Goal: Contribute content: Contribute content

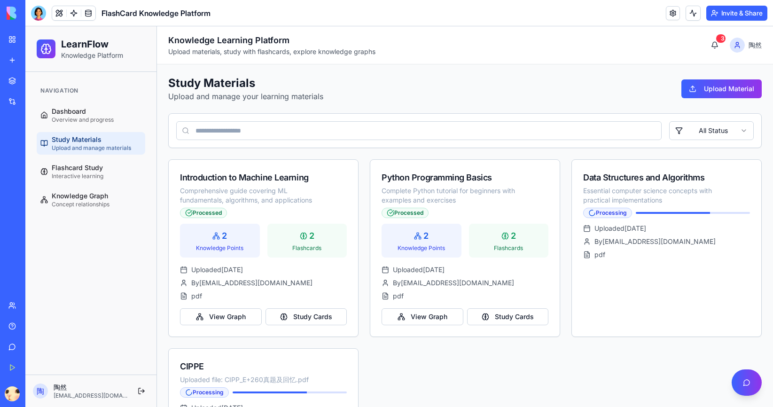
scroll to position [55, 0]
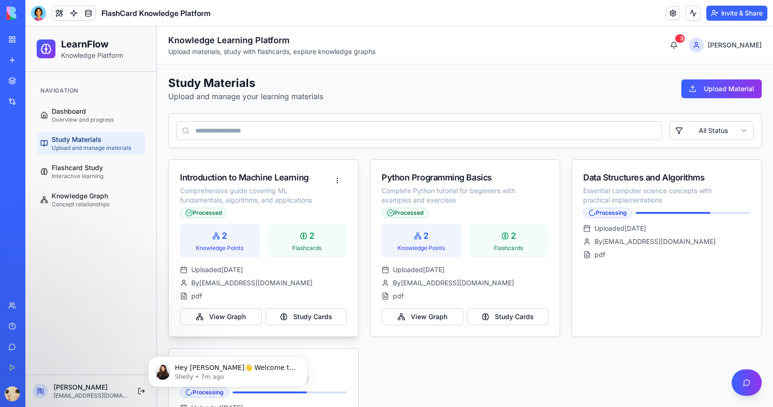
scroll to position [55, 0]
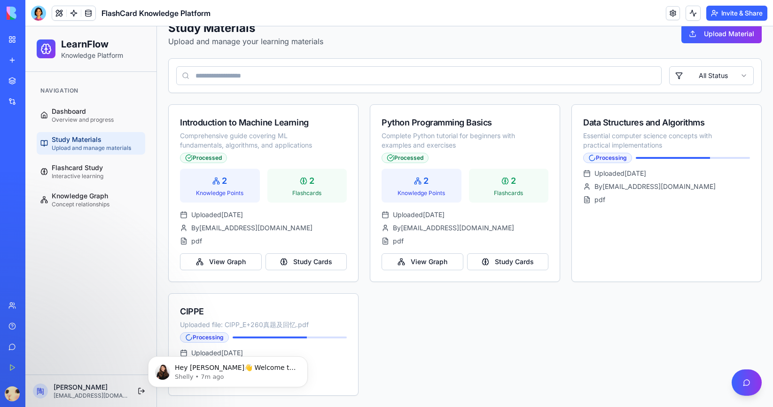
click at [392, 362] on div "Introduction to Machine Learning Comprehensive guide covering ML fundamentals, …" at bounding box center [464, 249] width 593 height 291
click at [279, 362] on div "Hey 陶然 👋 Welcome to Blocks 🙌 I'm here if you have any questions! Shelly • 7m ago" at bounding box center [228, 371] width 146 height 19
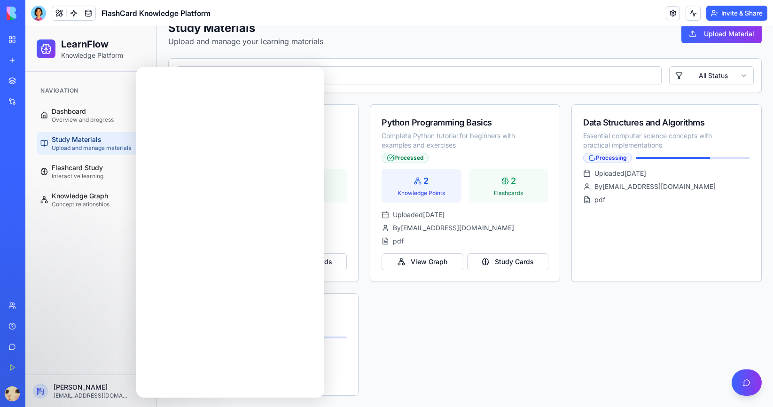
scroll to position [0, 0]
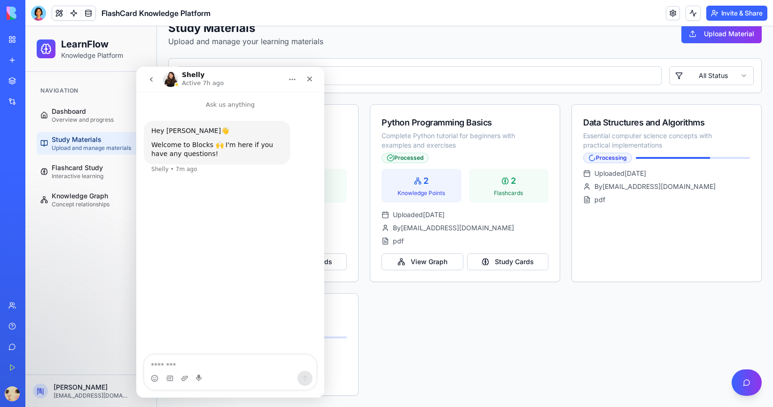
click at [402, 356] on div "Introduction to Machine Learning Comprehensive guide covering ML fundamentals, …" at bounding box center [464, 249] width 593 height 291
click at [308, 81] on icon "Close" at bounding box center [310, 79] width 8 height 8
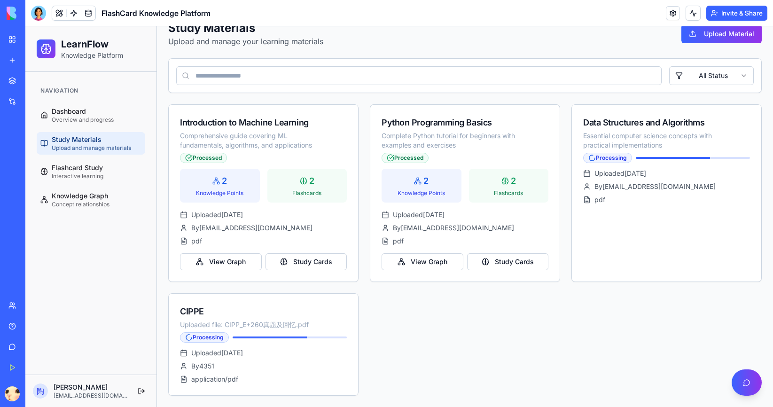
click at [15, 36] on link "My Workspace" at bounding box center [22, 39] width 38 height 19
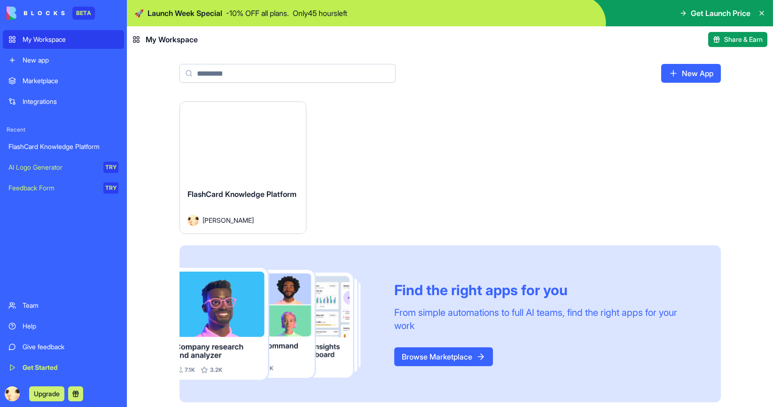
click at [280, 200] on div "FlashCard Knowledge Platform" at bounding box center [242, 201] width 111 height 26
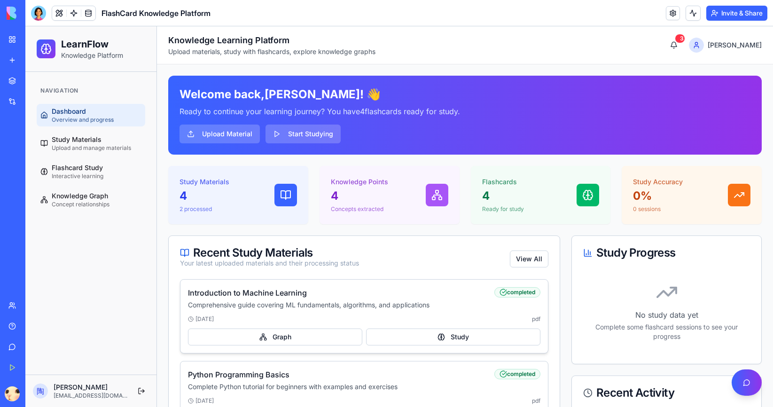
scroll to position [287, 0]
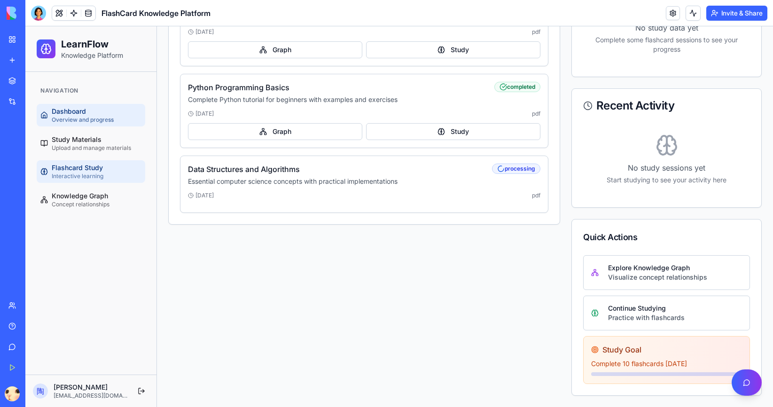
click at [103, 178] on link "Flashcard Study Interactive learning" at bounding box center [91, 171] width 109 height 23
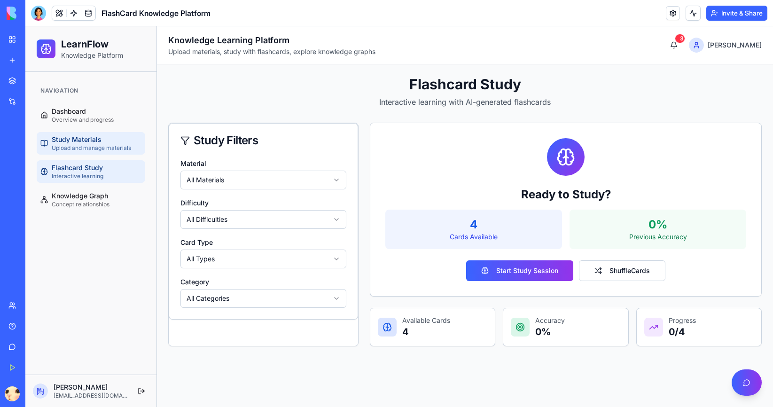
click at [98, 149] on span "Upload and manage materials" at bounding box center [91, 148] width 79 height 8
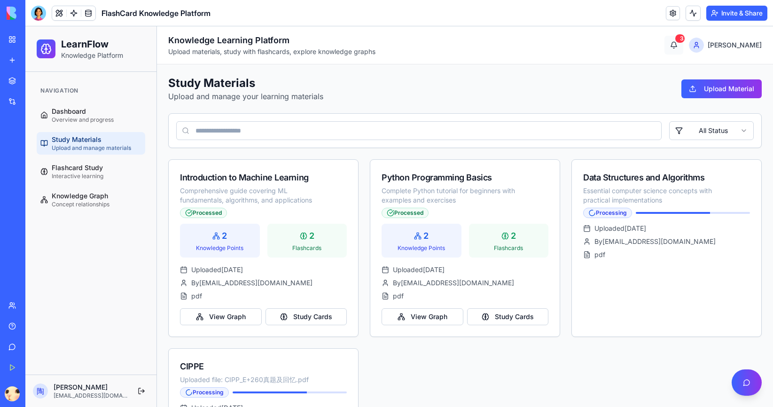
click at [683, 53] on button "3" at bounding box center [673, 45] width 19 height 19
click at [683, 36] on button "3" at bounding box center [673, 45] width 19 height 19
click at [58, 12] on button at bounding box center [59, 13] width 14 height 14
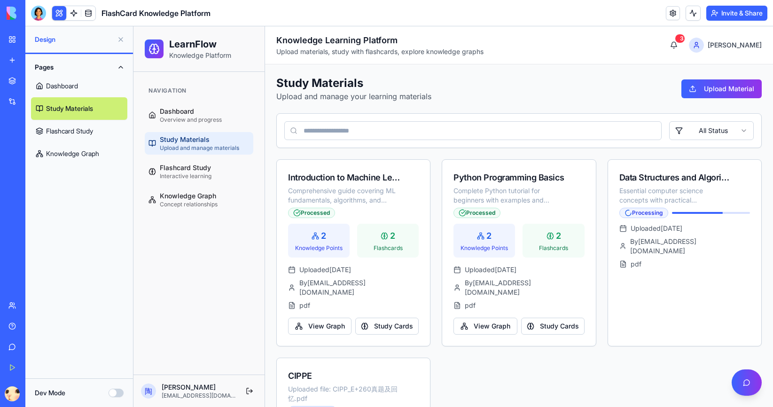
click at [74, 123] on link "Flashcard Study" at bounding box center [79, 131] width 96 height 23
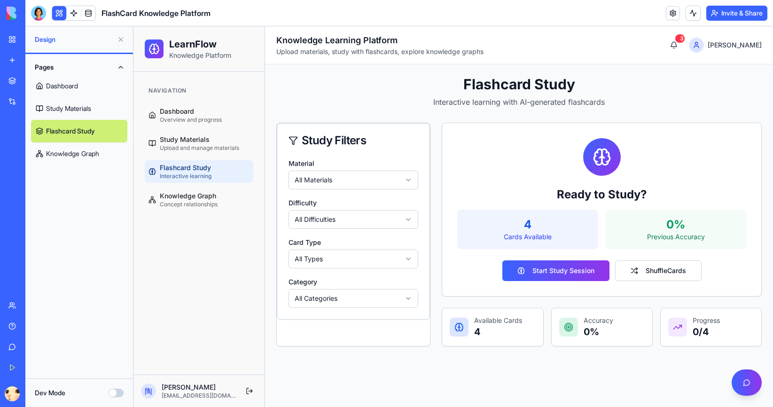
click at [78, 86] on link "Dashboard" at bounding box center [79, 86] width 96 height 23
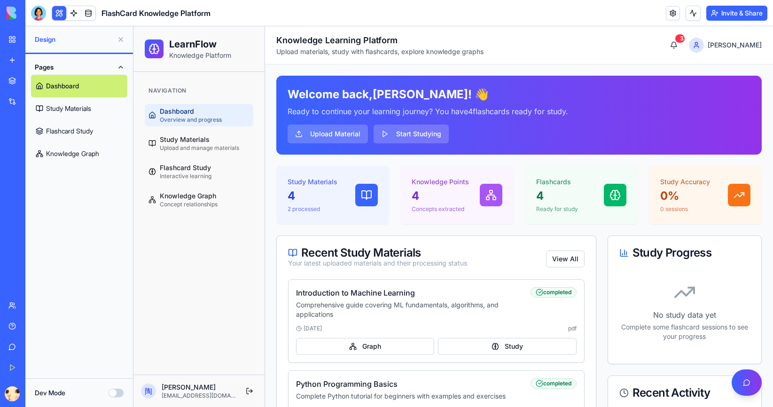
click at [167, 114] on span "Dashboard" at bounding box center [177, 111] width 34 height 9
click at [334, 133] on button "Upload Material" at bounding box center [327, 133] width 80 height 19
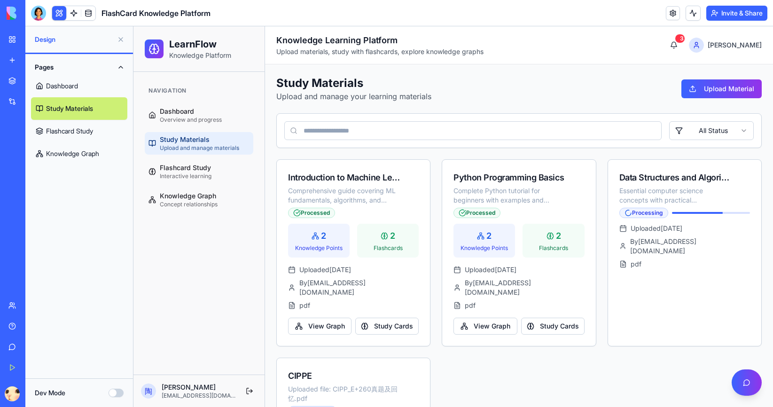
scroll to position [64, 0]
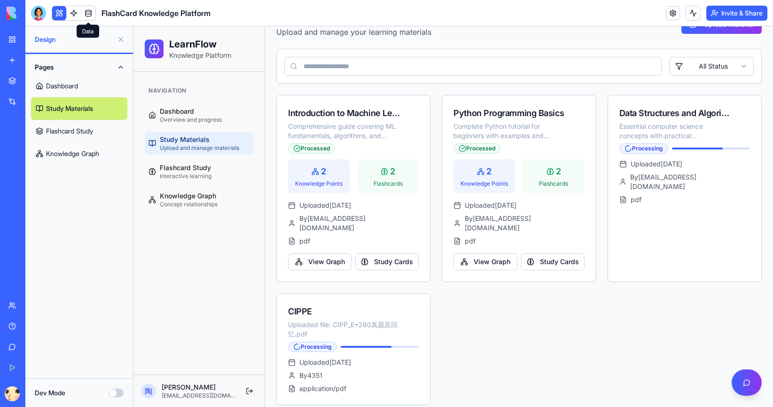
click at [85, 11] on link at bounding box center [88, 13] width 14 height 14
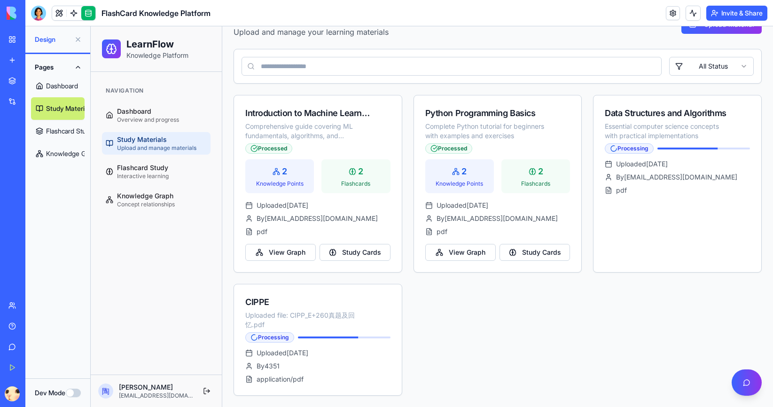
scroll to position [55, 0]
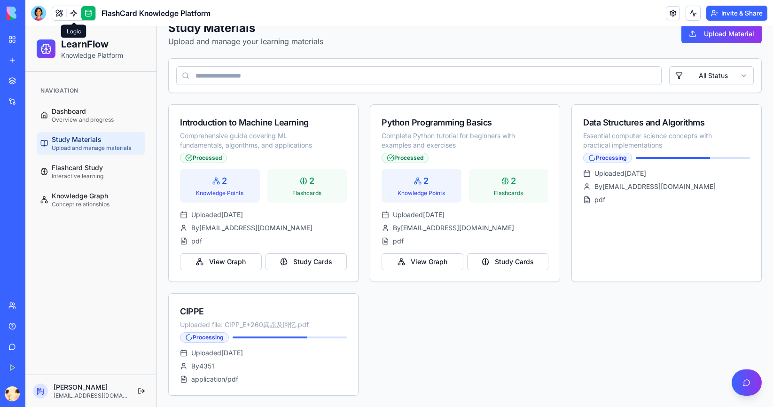
click at [72, 11] on link at bounding box center [74, 13] width 14 height 14
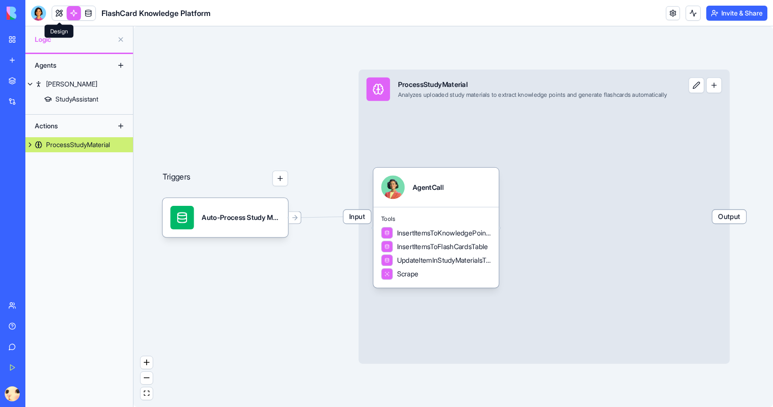
click at [56, 15] on link at bounding box center [59, 13] width 14 height 14
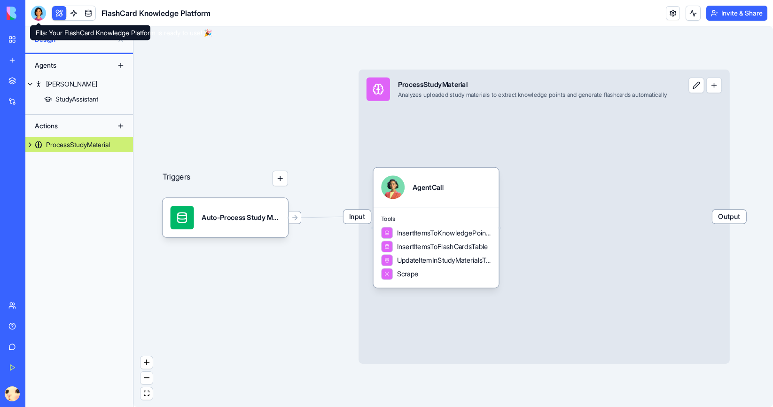
click at [30, 8] on header "FlashCard Knowledge Platform Invite & Share" at bounding box center [398, 13] width 747 height 26
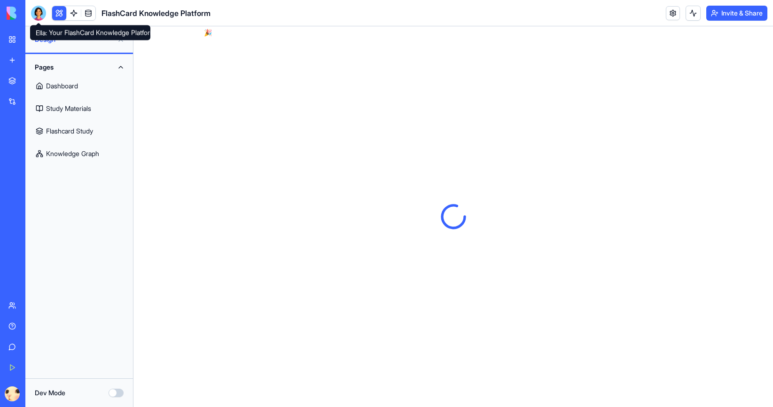
click at [31, 11] on div at bounding box center [38, 13] width 15 height 15
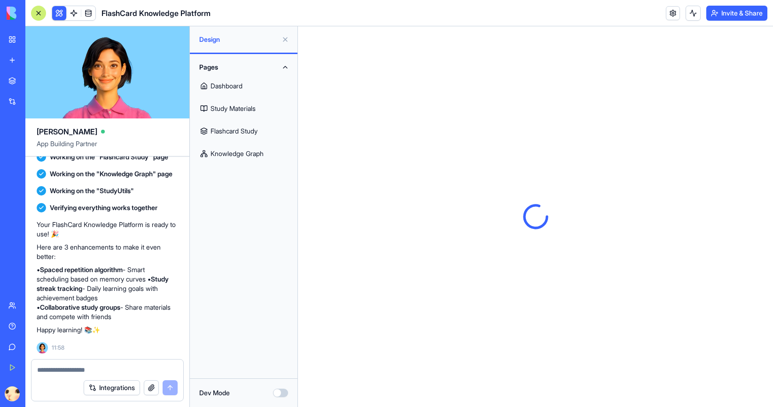
click at [74, 372] on textarea at bounding box center [107, 369] width 140 height 9
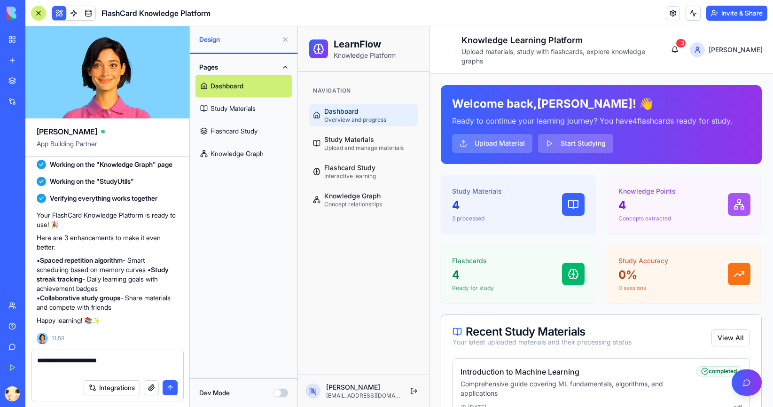
type textarea "**********"
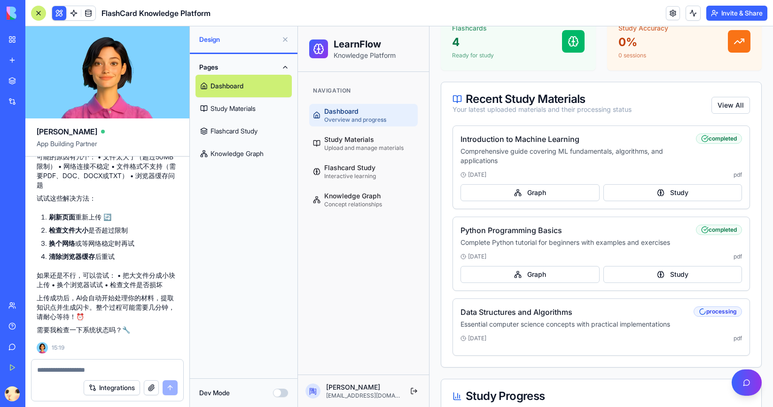
scroll to position [543, 0]
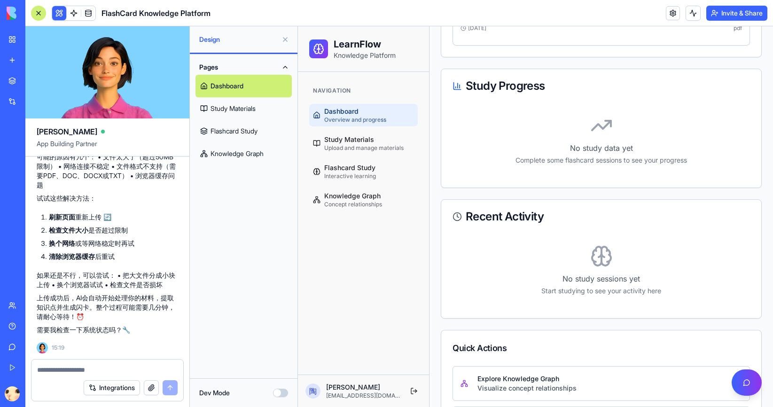
click at [92, 366] on textarea at bounding box center [107, 369] width 140 height 9
type textarea "*"
type textarea "**********"
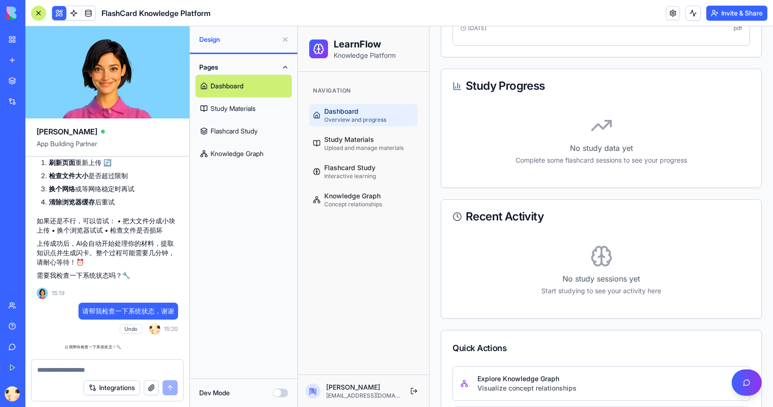
scroll to position [947, 0]
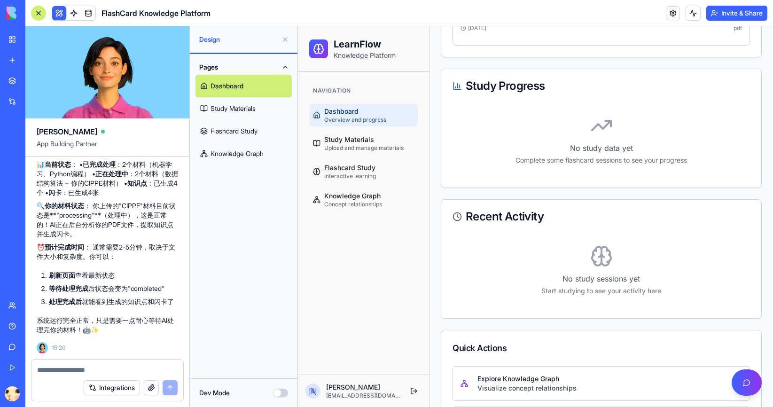
click at [300, 309] on div "Navigation Dashboard Overview and progress Study Materials Upload and manage ma…" at bounding box center [363, 223] width 131 height 303
click at [335, 134] on link "Study Materials Upload and manage materials" at bounding box center [363, 143] width 109 height 23
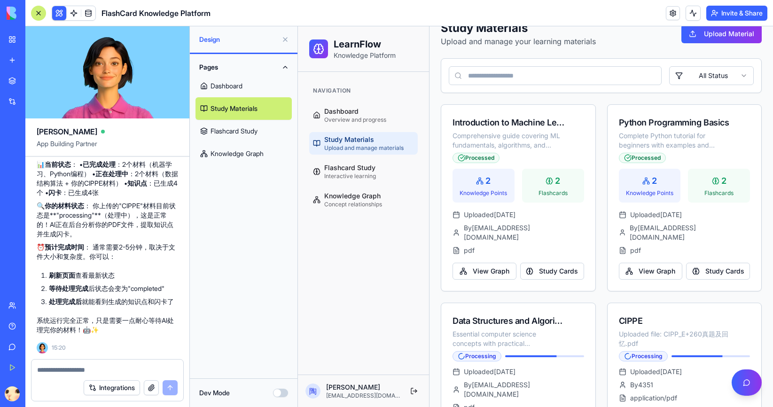
click at [96, 368] on textarea at bounding box center [107, 369] width 140 height 9
type textarea "*"
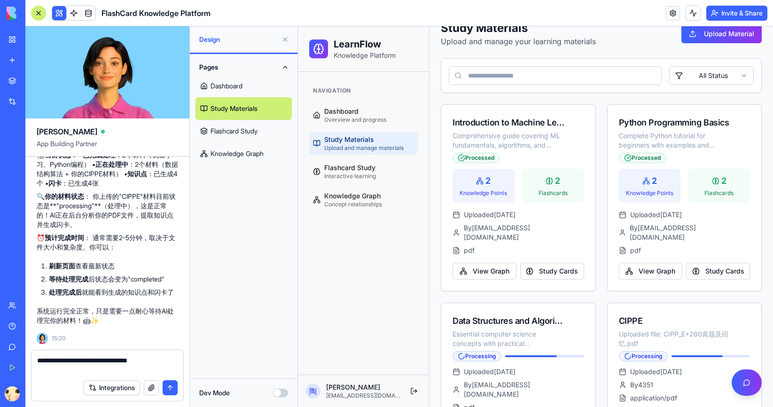
type textarea "**********"
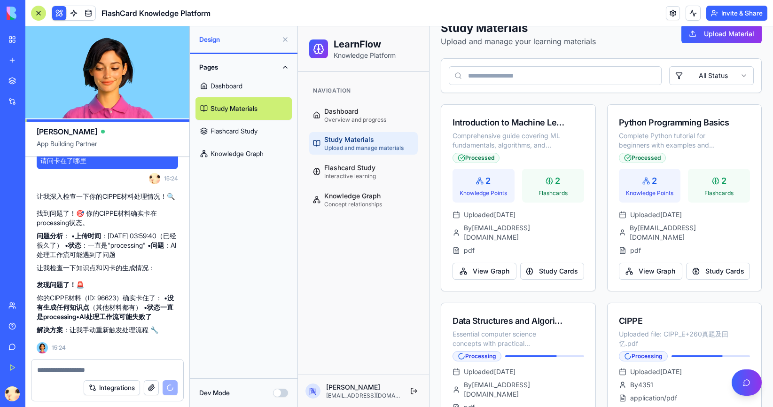
scroll to position [130, 0]
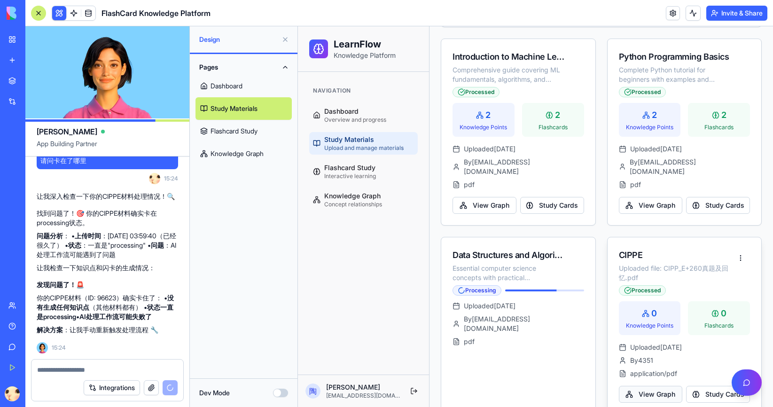
click at [652, 386] on button "View Graph" at bounding box center [651, 394] width 64 height 17
click at [653, 386] on button "View Graph" at bounding box center [651, 394] width 64 height 17
click at [109, 369] on textarea at bounding box center [107, 369] width 140 height 9
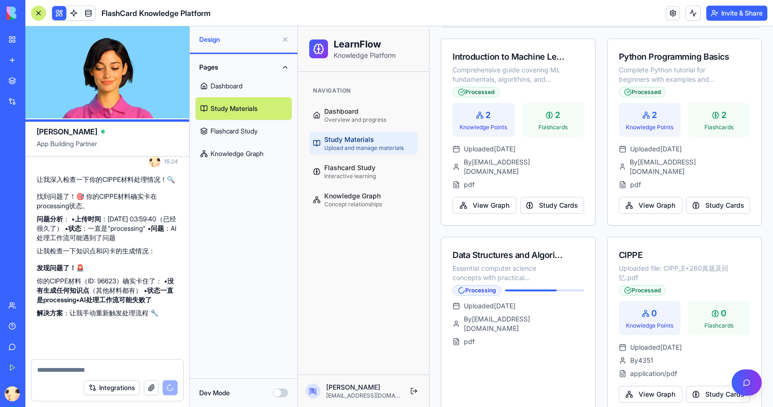
scroll to position [1179, 0]
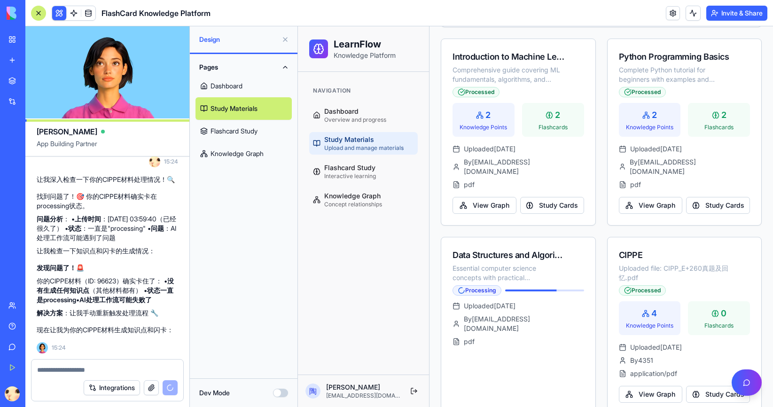
click at [83, 362] on div at bounding box center [107, 366] width 152 height 15
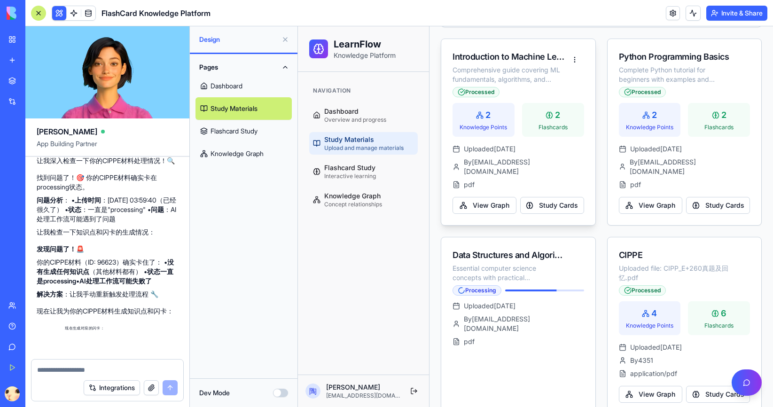
scroll to position [1427, 0]
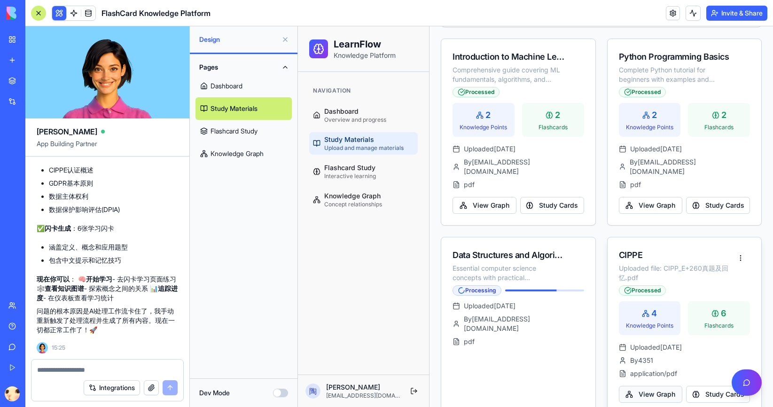
click at [636, 386] on button "View Graph" at bounding box center [651, 394] width 64 height 17
click at [644, 386] on button "View Graph" at bounding box center [651, 394] width 64 height 17
click at [136, 368] on textarea at bounding box center [107, 369] width 140 height 9
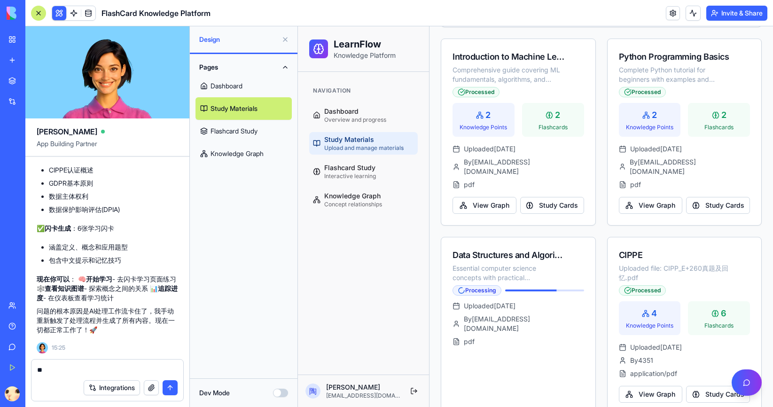
type textarea "*"
type textarea "**********"
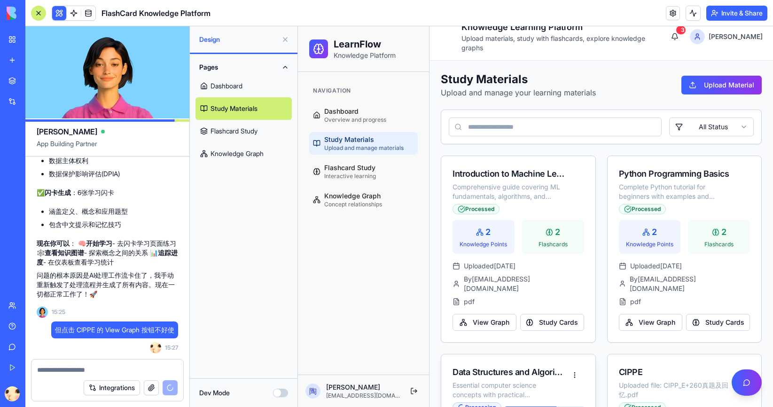
scroll to position [0, 0]
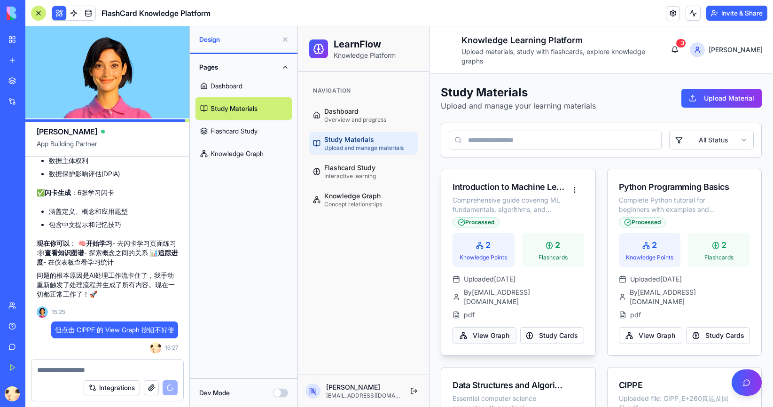
click at [487, 327] on button "View Graph" at bounding box center [484, 335] width 64 height 17
click at [542, 327] on button "Study Cards" at bounding box center [552, 335] width 64 height 17
click at [656, 327] on button "View Graph" at bounding box center [651, 335] width 64 height 17
click at [702, 327] on button "Study Cards" at bounding box center [718, 335] width 64 height 17
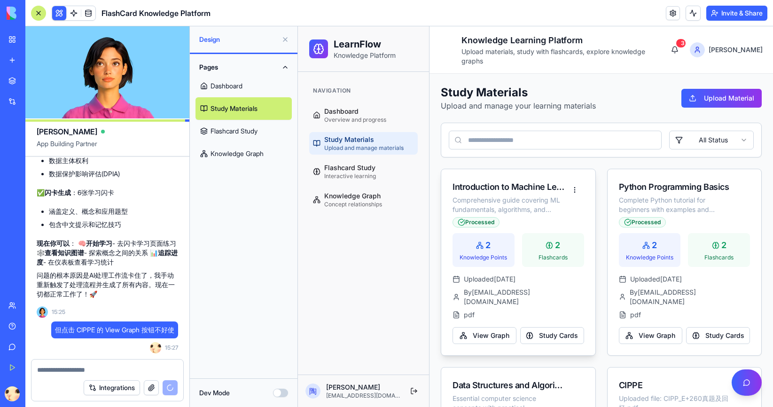
scroll to position [130, 0]
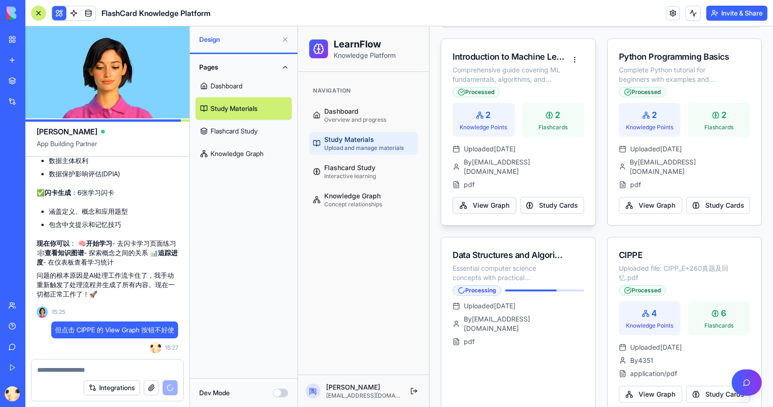
click at [497, 197] on button "View Graph" at bounding box center [484, 205] width 64 height 17
click at [112, 372] on textarea at bounding box center [107, 369] width 140 height 9
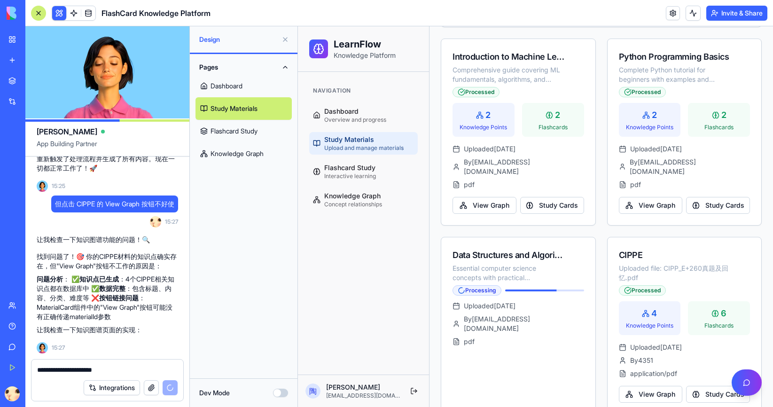
scroll to position [1605, 0]
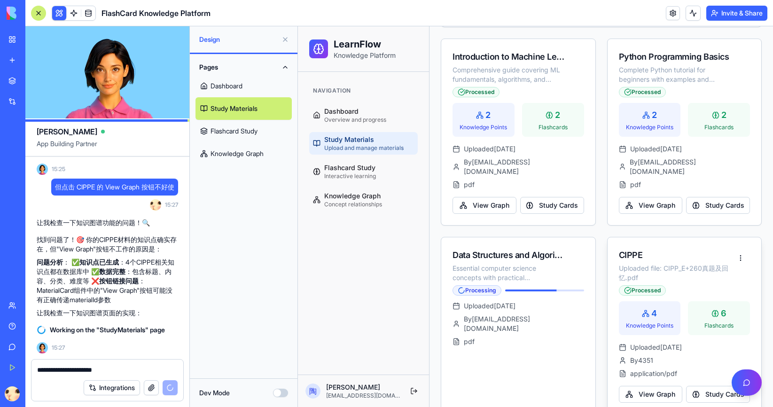
click at [653, 301] on div "4 Knowledge Points" at bounding box center [650, 318] width 62 height 34
click at [652, 307] on span "4" at bounding box center [654, 313] width 6 height 13
click at [82, 372] on textarea "**********" at bounding box center [107, 369] width 140 height 9
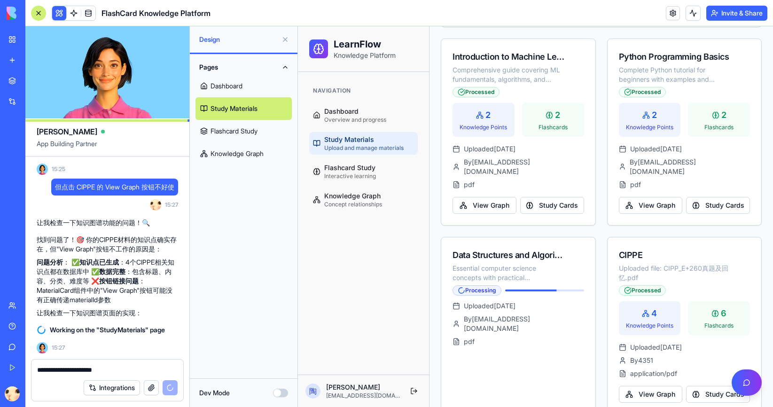
click at [158, 371] on textarea "**********" at bounding box center [107, 369] width 140 height 9
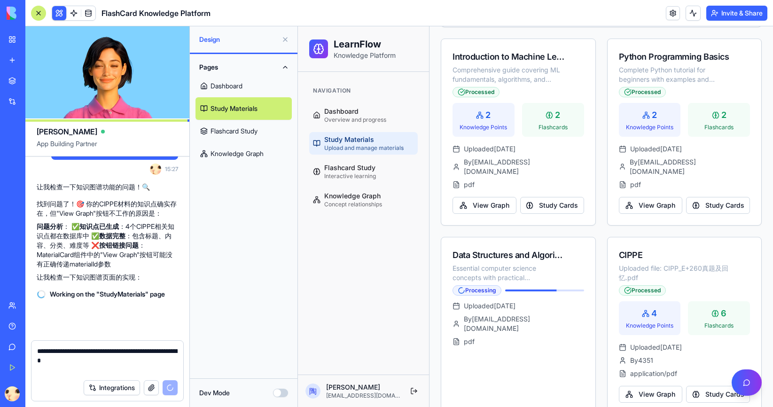
scroll to position [1641, 0]
type textarea "**********"
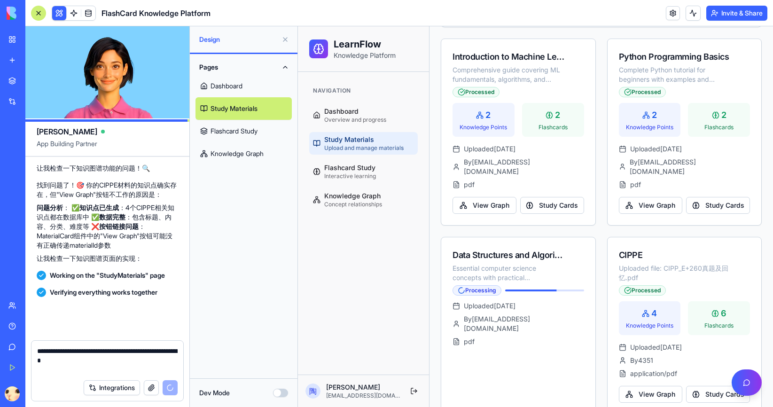
scroll to position [1904, 0]
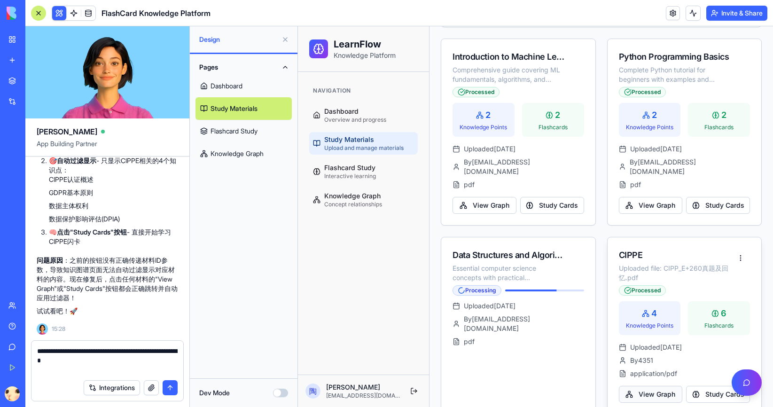
click at [630, 386] on button "View Graph" at bounding box center [651, 394] width 64 height 17
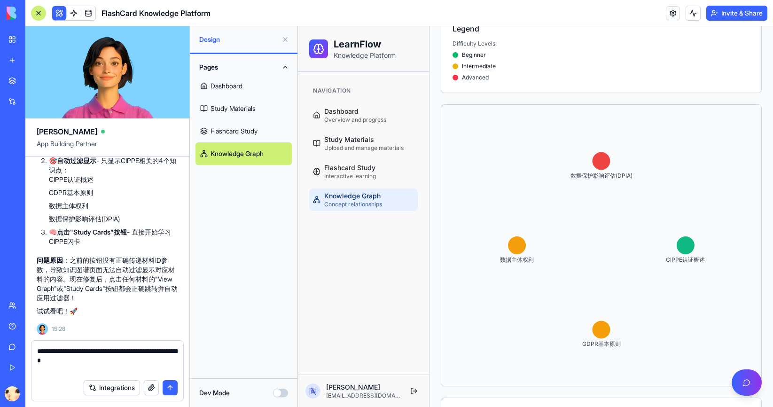
scroll to position [483, 0]
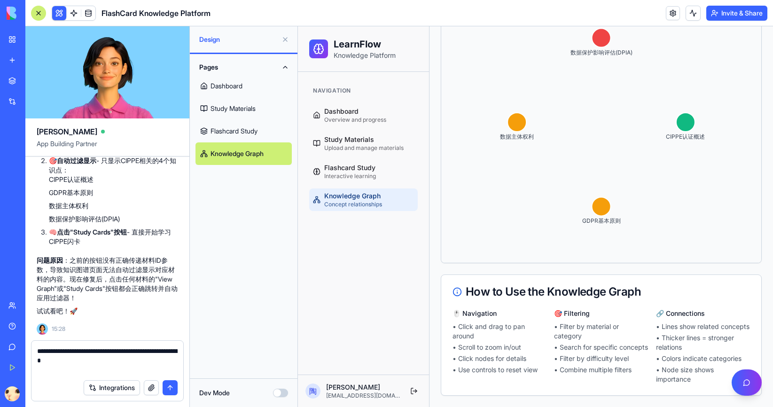
click at [148, 366] on textarea "**********" at bounding box center [107, 360] width 140 height 28
click at [164, 386] on button "submit" at bounding box center [170, 387] width 15 height 15
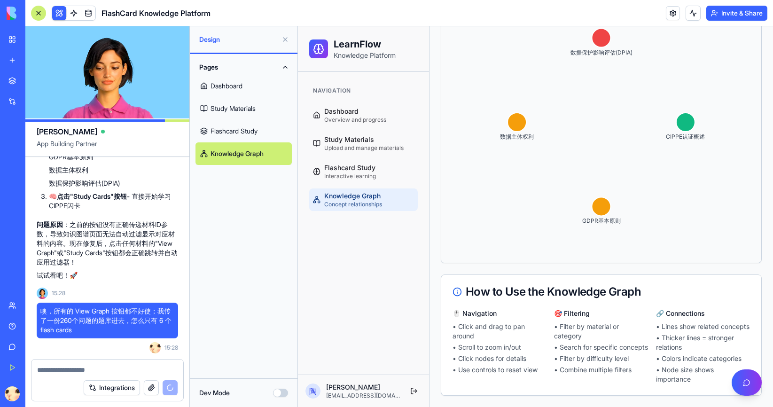
click at [691, 123] on icon "CIPPE认证概述 GDPR基本原则 数据主体权利 数据保护影响评估(DPIA)" at bounding box center [601, 122] width 320 height 281
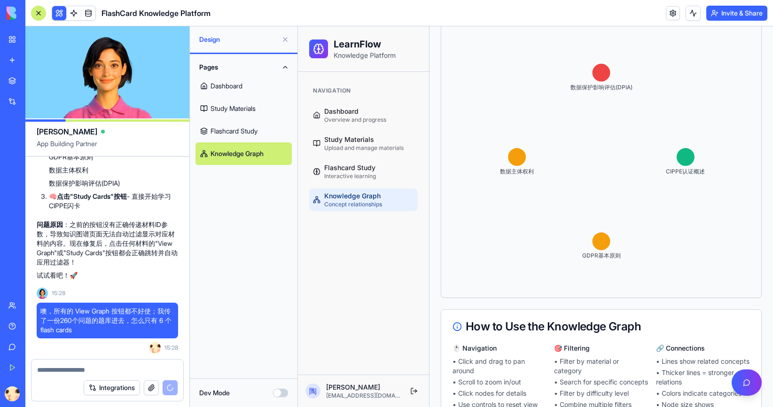
click at [595, 63] on circle at bounding box center [601, 72] width 19 height 19
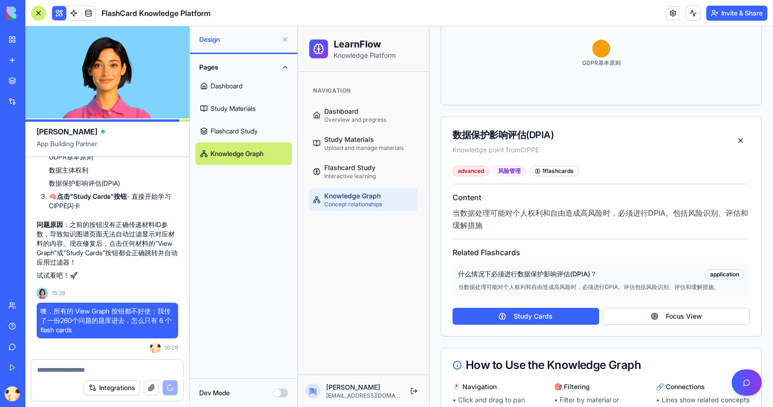
scroll to position [677, 0]
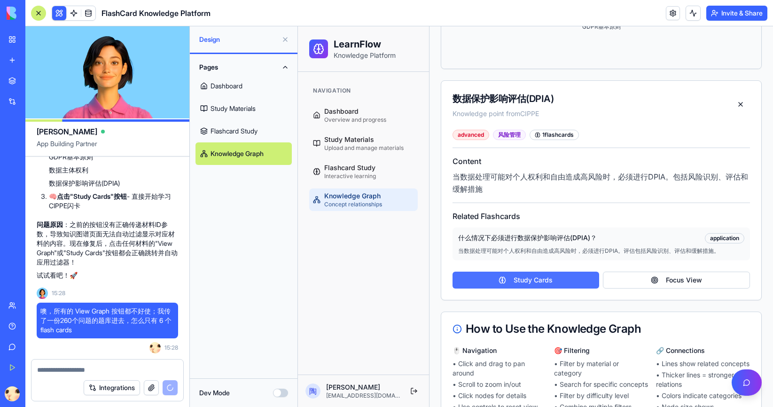
click at [556, 272] on button "Study Cards" at bounding box center [525, 280] width 147 height 17
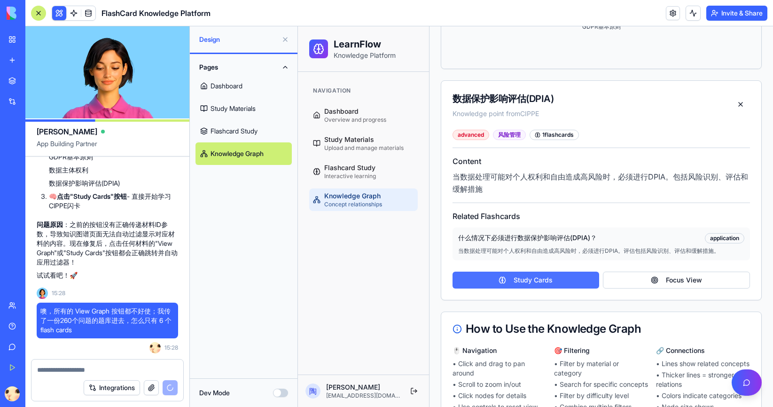
click at [556, 272] on button "Study Cards" at bounding box center [525, 280] width 147 height 17
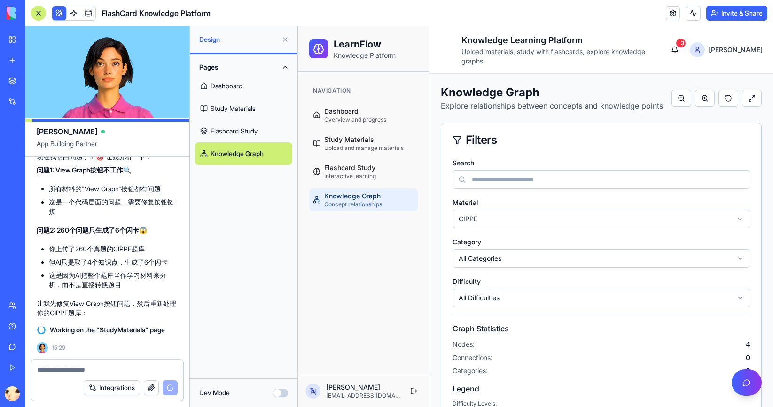
scroll to position [2165, 0]
